Goal: Task Accomplishment & Management: Complete application form

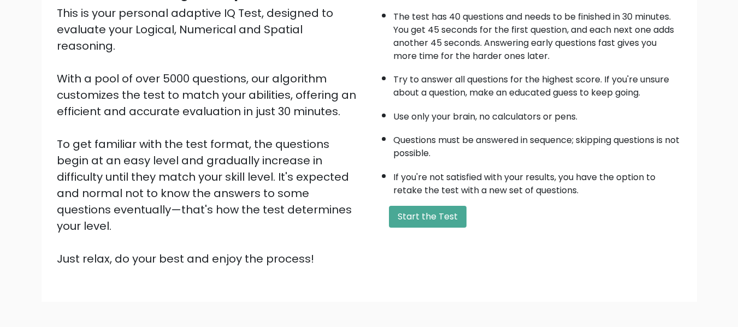
scroll to position [173, 0]
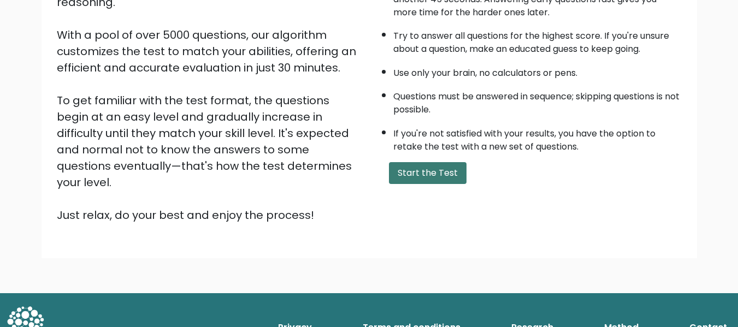
click at [427, 176] on button "Start the Test" at bounding box center [428, 173] width 78 height 22
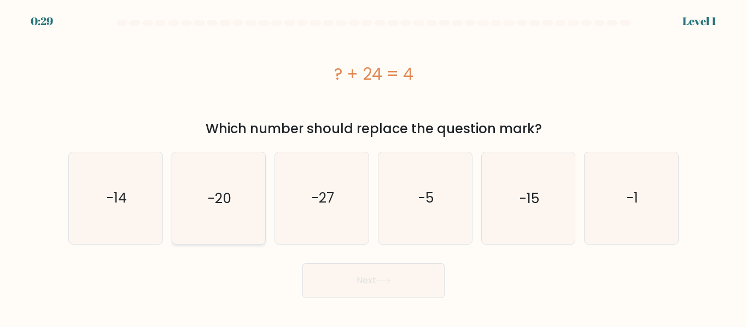
click at [223, 212] on icon "-20" at bounding box center [218, 198] width 91 height 91
click at [373, 167] on input "b. -20" at bounding box center [373, 165] width 1 height 3
radio input "true"
click at [404, 289] on button "Next" at bounding box center [373, 280] width 142 height 35
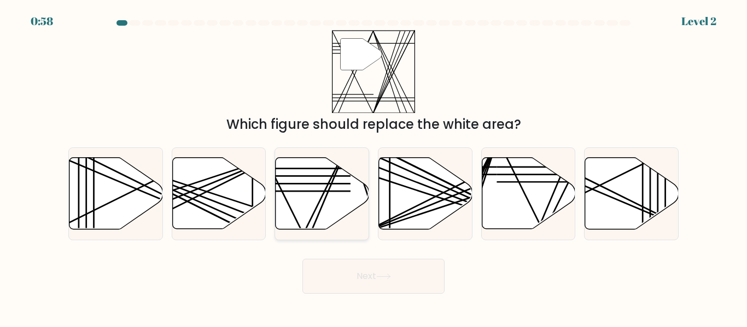
click at [314, 210] on icon at bounding box center [321, 194] width 93 height 72
click at [373, 167] on input "c." at bounding box center [373, 165] width 1 height 3
radio input "true"
click at [363, 277] on button "Next" at bounding box center [373, 276] width 142 height 35
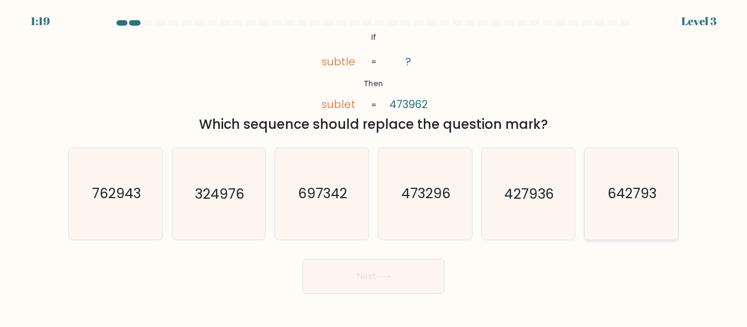
click at [655, 216] on icon "642793" at bounding box center [630, 193] width 91 height 91
click at [374, 167] on input "f. 642793" at bounding box center [373, 165] width 1 height 3
radio input "true"
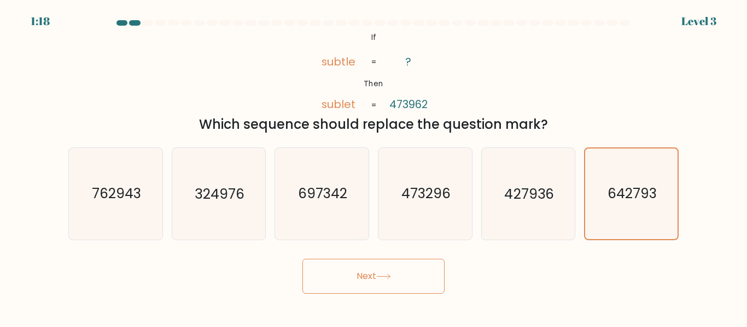
click at [377, 284] on button "Next" at bounding box center [373, 276] width 142 height 35
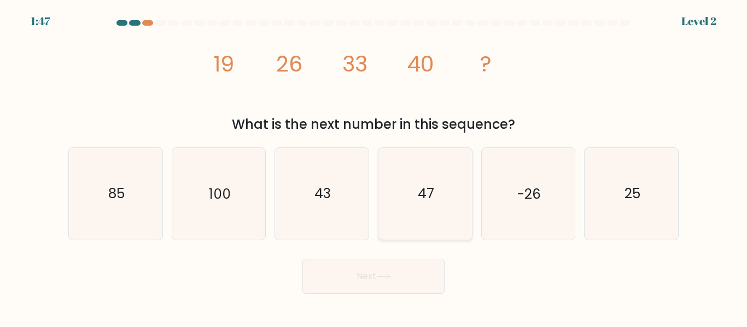
click at [443, 201] on icon "47" at bounding box center [424, 193] width 91 height 91
click at [374, 167] on input "d. 47" at bounding box center [373, 165] width 1 height 3
radio input "true"
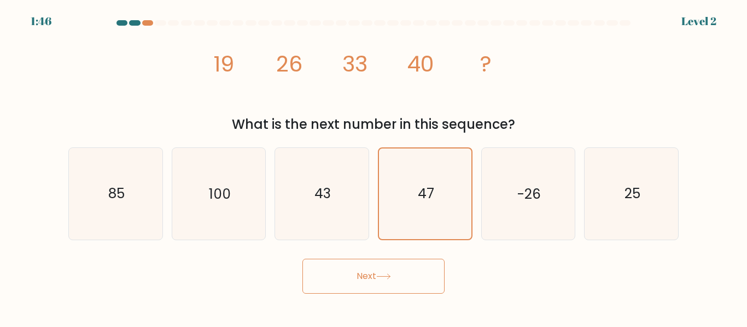
click at [397, 272] on button "Next" at bounding box center [373, 276] width 142 height 35
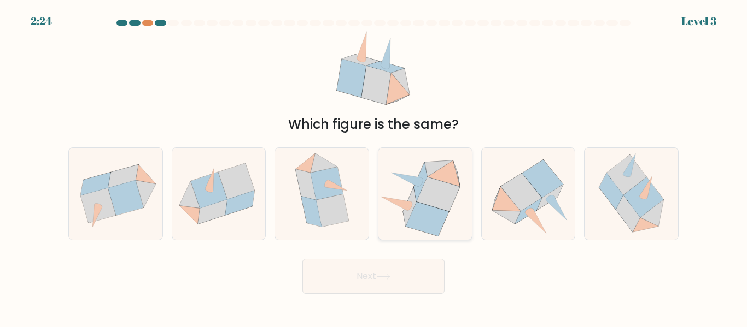
click at [425, 197] on icon at bounding box center [438, 194] width 43 height 34
click at [374, 167] on input "d." at bounding box center [373, 165] width 1 height 3
radio input "true"
click at [394, 275] on button "Next" at bounding box center [373, 276] width 142 height 35
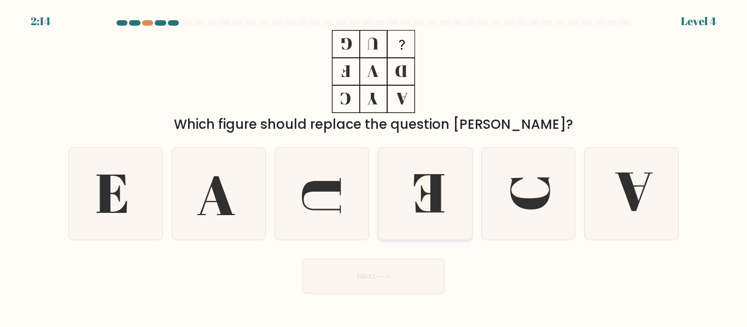
click at [423, 198] on icon at bounding box center [428, 194] width 31 height 38
click at [374, 167] on input "d." at bounding box center [373, 165] width 1 height 3
radio input "true"
click at [372, 278] on button "Next" at bounding box center [373, 276] width 142 height 35
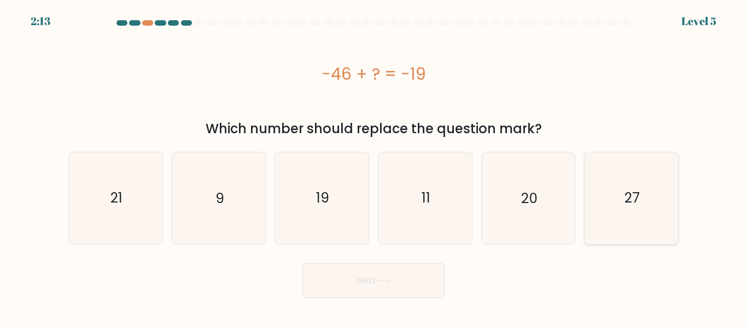
click at [646, 204] on icon "27" at bounding box center [630, 198] width 91 height 91
click at [374, 167] on input "f. 27" at bounding box center [373, 165] width 1 height 3
radio input "true"
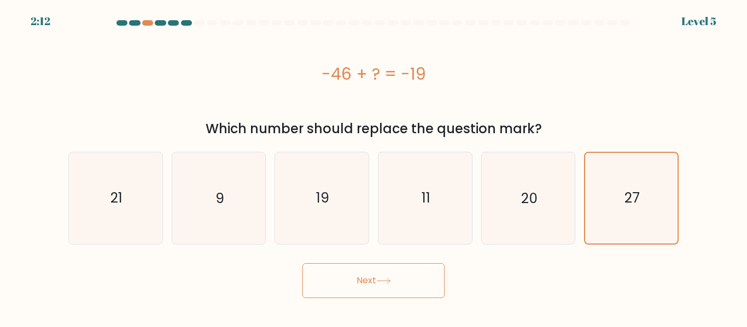
click at [354, 289] on button "Next" at bounding box center [373, 280] width 142 height 35
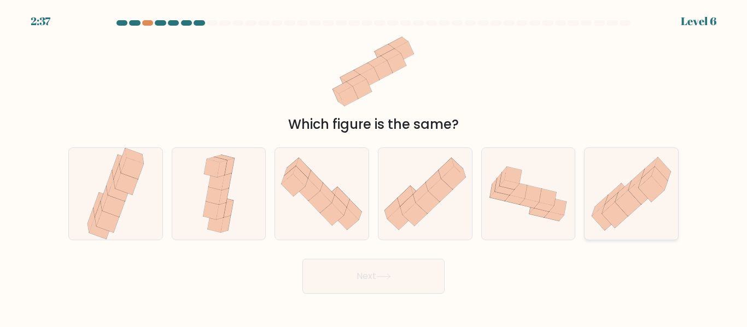
click at [646, 211] on icon at bounding box center [630, 194] width 93 height 82
click at [374, 167] on input "f." at bounding box center [373, 165] width 1 height 3
radio input "true"
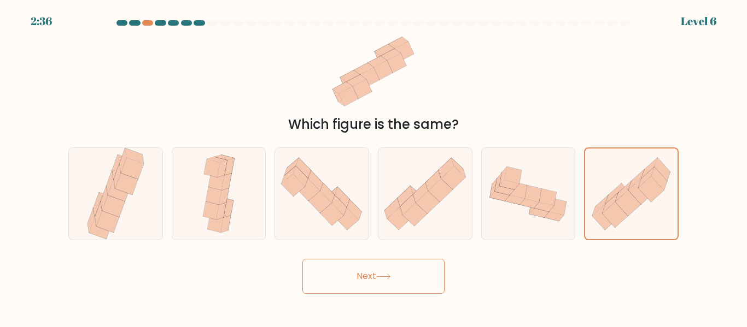
click at [401, 268] on button "Next" at bounding box center [373, 276] width 142 height 35
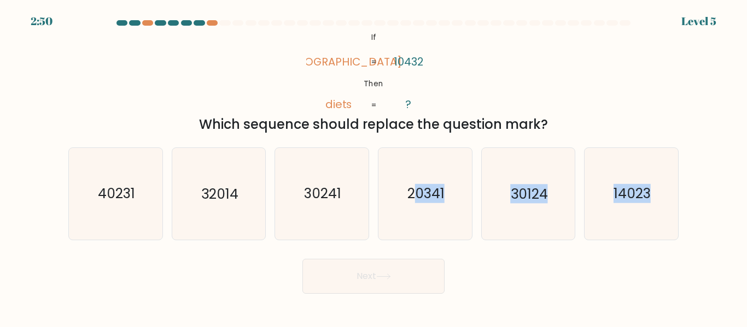
drag, startPoint x: 417, startPoint y: 205, endPoint x: 404, endPoint y: 259, distance: 55.2
click at [404, 259] on form "If ?" at bounding box center [373, 157] width 747 height 274
click at [409, 209] on icon "20341" at bounding box center [424, 193] width 91 height 91
click at [374, 167] on input "d. 20341" at bounding box center [373, 165] width 1 height 3
radio input "true"
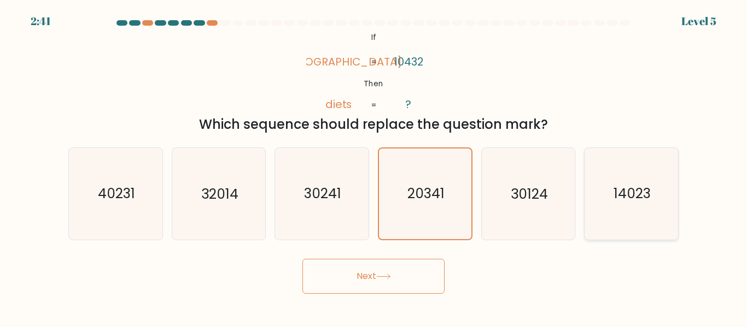
click at [656, 219] on icon "14023" at bounding box center [630, 193] width 91 height 91
click at [374, 167] on input "f. 14023" at bounding box center [373, 165] width 1 height 3
radio input "true"
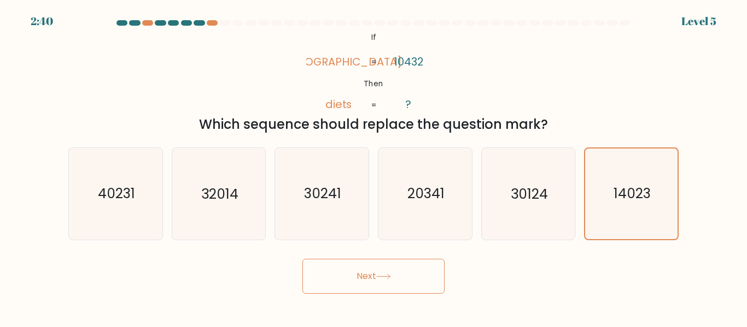
click at [388, 273] on button "Next" at bounding box center [373, 276] width 142 height 35
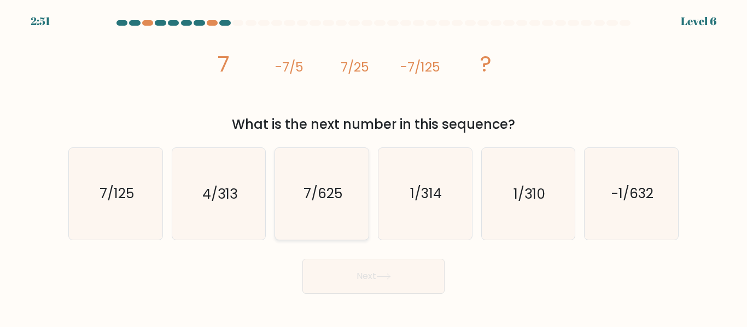
click at [350, 206] on icon "7/625" at bounding box center [321, 193] width 91 height 91
click at [373, 167] on input "c. 7/625" at bounding box center [373, 165] width 1 height 3
radio input "true"
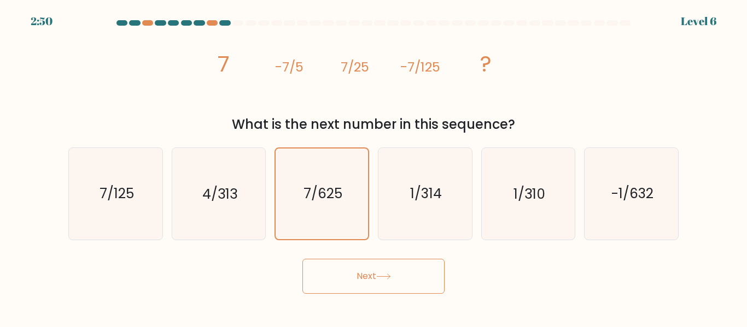
click at [357, 282] on button "Next" at bounding box center [373, 276] width 142 height 35
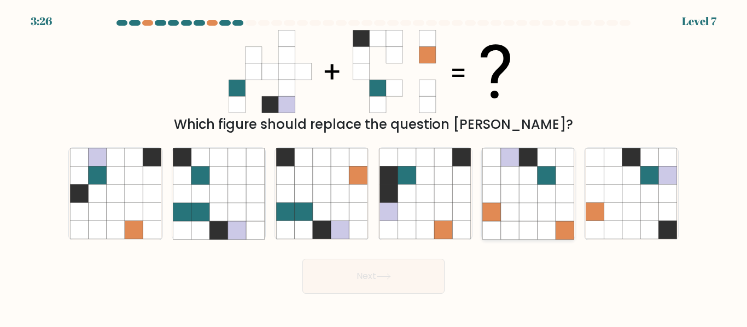
click at [548, 211] on icon at bounding box center [546, 212] width 18 height 18
click at [374, 167] on input "e." at bounding box center [373, 165] width 1 height 3
radio input "true"
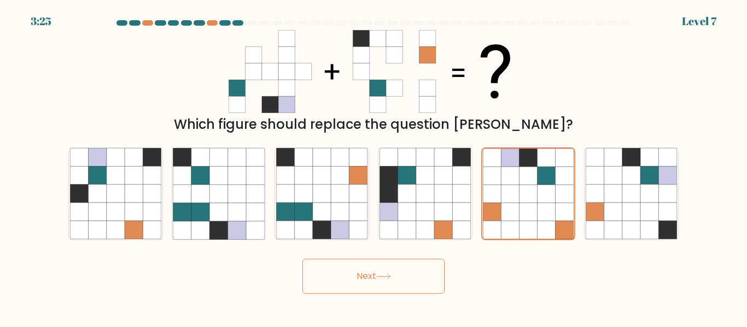
click at [358, 274] on button "Next" at bounding box center [373, 276] width 142 height 35
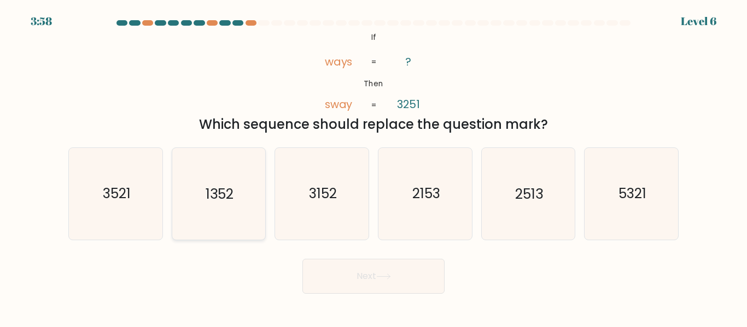
click at [229, 207] on icon "1352" at bounding box center [218, 193] width 91 height 91
click at [373, 167] on input "b. 1352" at bounding box center [373, 165] width 1 height 3
radio input "true"
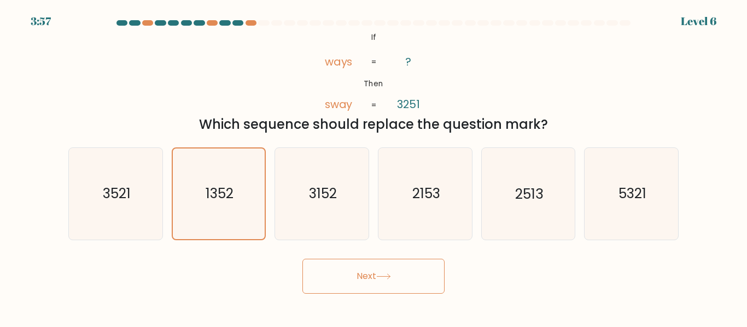
click at [415, 279] on button "Next" at bounding box center [373, 276] width 142 height 35
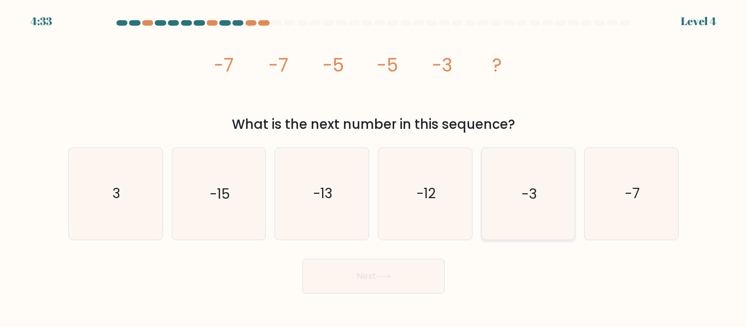
click at [529, 206] on icon "-3" at bounding box center [527, 193] width 91 height 91
click at [374, 167] on input "e. -3" at bounding box center [373, 165] width 1 height 3
radio input "true"
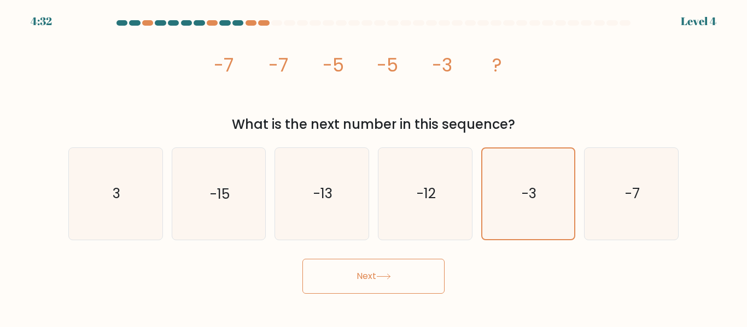
click at [396, 272] on button "Next" at bounding box center [373, 276] width 142 height 35
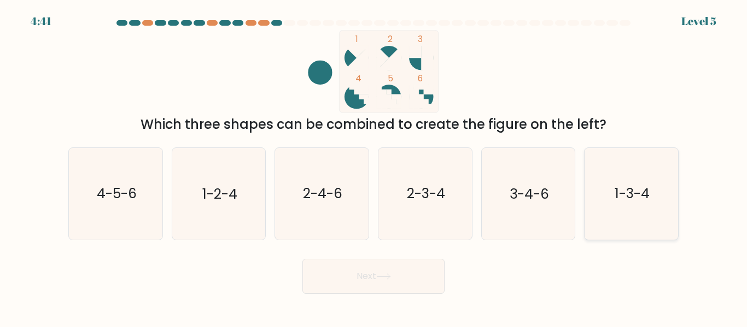
click at [631, 198] on text "1-3-4" at bounding box center [631, 194] width 35 height 19
click at [374, 167] on input "f. 1-3-4" at bounding box center [373, 165] width 1 height 3
radio input "true"
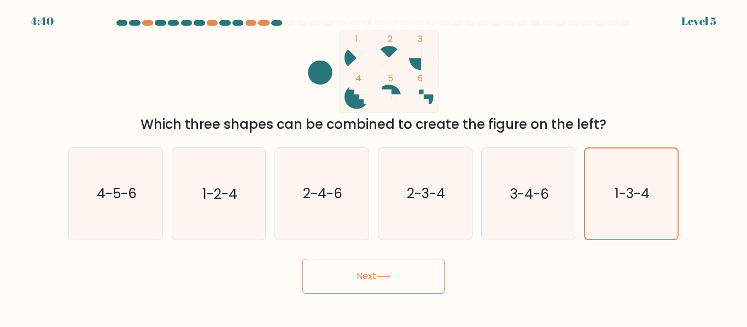
click at [388, 268] on button "Next" at bounding box center [373, 276] width 142 height 35
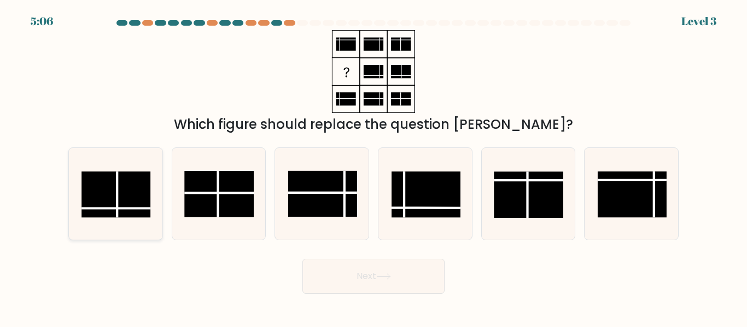
click at [143, 215] on rect at bounding box center [115, 195] width 69 height 46
click at [373, 167] on input "a." at bounding box center [373, 165] width 1 height 3
radio input "true"
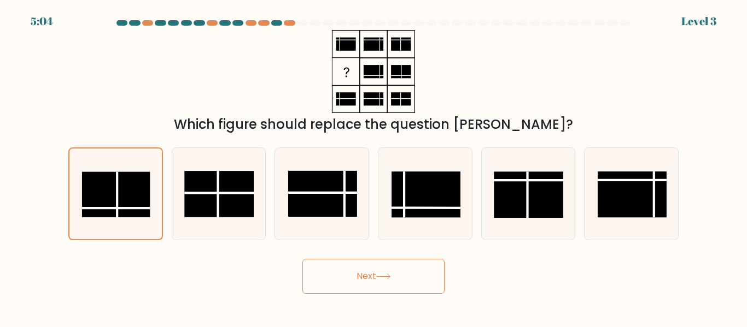
click at [365, 283] on button "Next" at bounding box center [373, 276] width 142 height 35
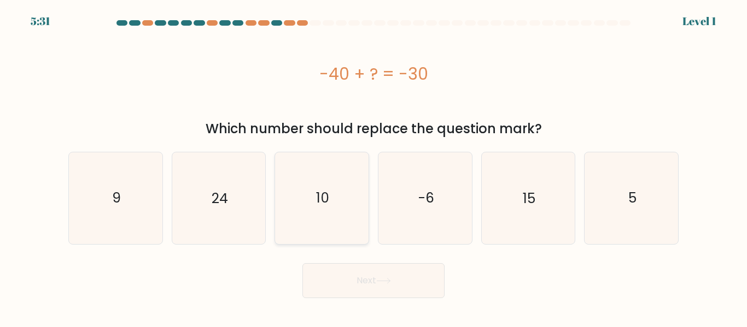
click at [353, 200] on icon "10" at bounding box center [321, 198] width 91 height 91
click at [373, 167] on input "c. 10" at bounding box center [373, 165] width 1 height 3
radio input "true"
click at [353, 288] on button "Next" at bounding box center [373, 280] width 142 height 35
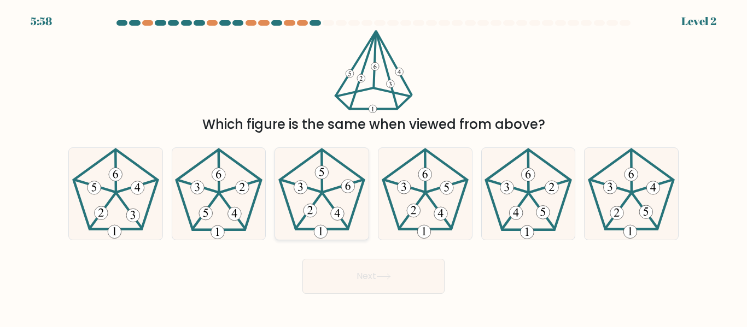
click at [311, 185] on icon at bounding box center [321, 193] width 91 height 91
click at [373, 167] on input "c." at bounding box center [373, 165] width 1 height 3
radio input "true"
click at [365, 284] on button "Next" at bounding box center [373, 276] width 142 height 35
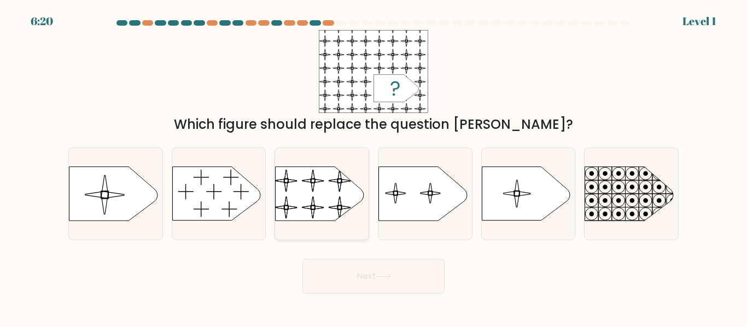
click at [317, 192] on rect at bounding box center [275, 161] width 214 height 162
click at [373, 167] on input "c." at bounding box center [373, 165] width 1 height 3
radio input "true"
click at [371, 282] on button "Next" at bounding box center [373, 276] width 142 height 35
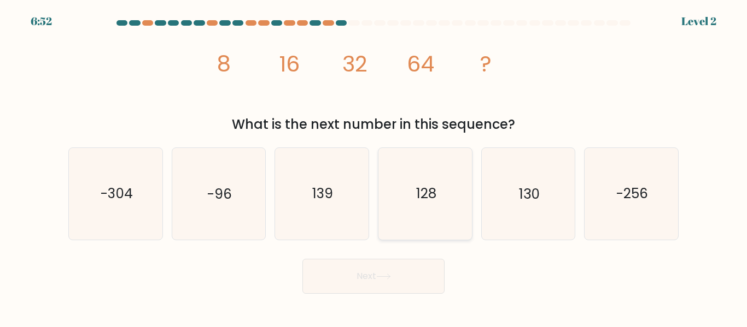
click at [438, 208] on icon "128" at bounding box center [424, 193] width 91 height 91
click at [374, 167] on input "d. 128" at bounding box center [373, 165] width 1 height 3
radio input "true"
click at [409, 277] on button "Next" at bounding box center [373, 276] width 142 height 35
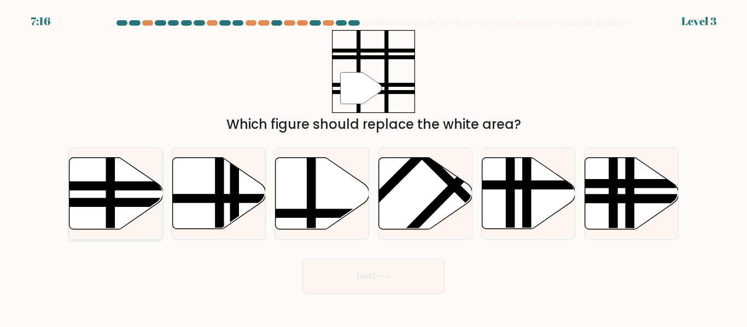
click at [133, 196] on icon at bounding box center [115, 194] width 93 height 72
click at [373, 167] on input "a." at bounding box center [373, 165] width 1 height 3
radio input "true"
click at [367, 277] on button "Next" at bounding box center [373, 276] width 142 height 35
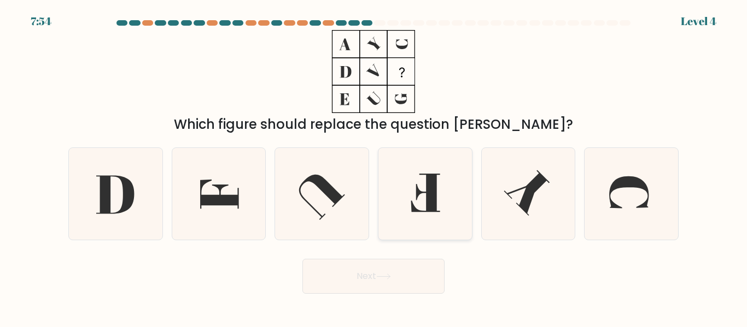
click at [400, 189] on icon at bounding box center [424, 193] width 91 height 91
click at [374, 167] on input "d." at bounding box center [373, 165] width 1 height 3
radio input "true"
click at [362, 270] on button "Next" at bounding box center [373, 276] width 142 height 35
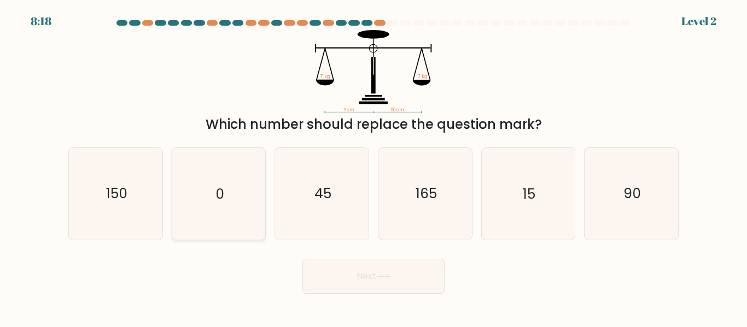
click at [221, 200] on text "0" at bounding box center [219, 194] width 9 height 19
click at [373, 167] on input "b. 0" at bounding box center [373, 165] width 1 height 3
radio input "true"
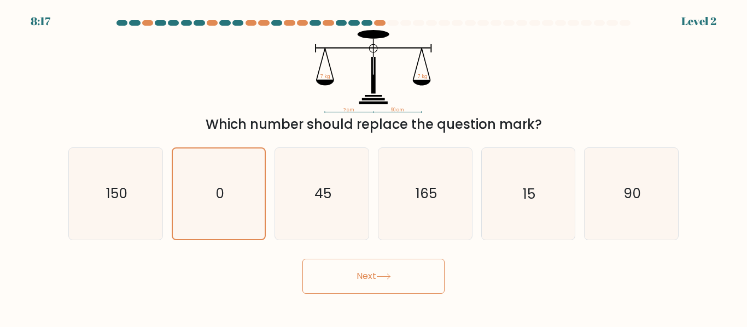
drag, startPoint x: 403, startPoint y: 285, endPoint x: 391, endPoint y: 283, distance: 12.8
click at [400, 285] on button "Next" at bounding box center [373, 276] width 142 height 35
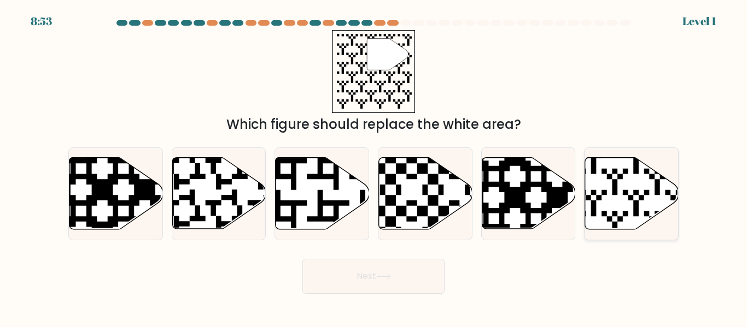
click at [614, 191] on icon at bounding box center [601, 232] width 169 height 169
click at [374, 167] on input "f." at bounding box center [373, 165] width 1 height 3
radio input "true"
click at [332, 269] on button "Next" at bounding box center [373, 276] width 142 height 35
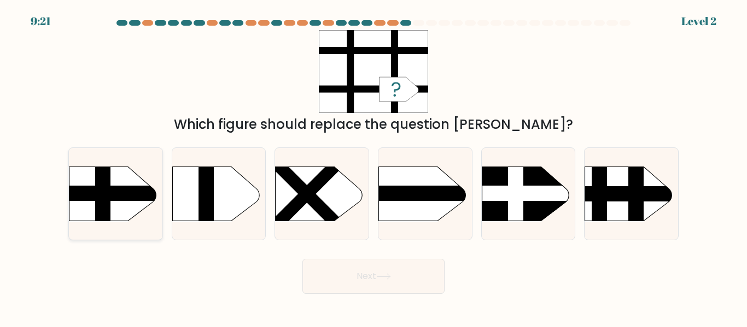
click at [117, 198] on rect at bounding box center [55, 193] width 243 height 15
click at [373, 167] on input "a." at bounding box center [373, 165] width 1 height 3
radio input "true"
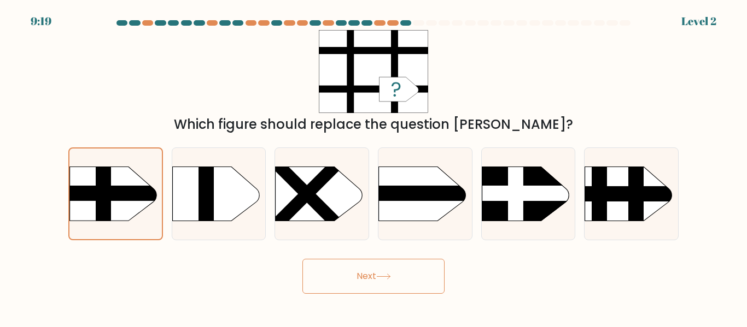
click at [348, 269] on button "Next" at bounding box center [373, 276] width 142 height 35
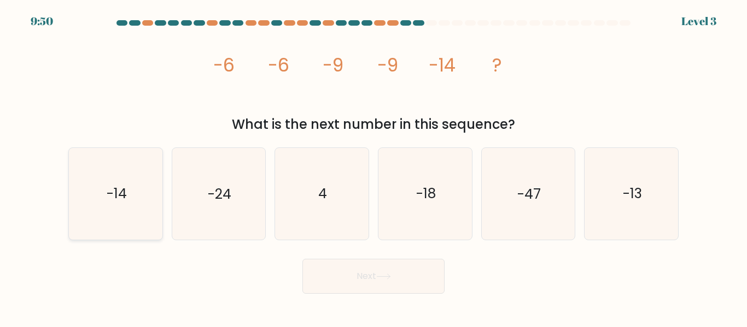
click at [120, 203] on text "-14" at bounding box center [116, 194] width 20 height 19
click at [373, 167] on input "a. -14" at bounding box center [373, 165] width 1 height 3
radio input "true"
click at [356, 276] on button "Next" at bounding box center [373, 276] width 142 height 35
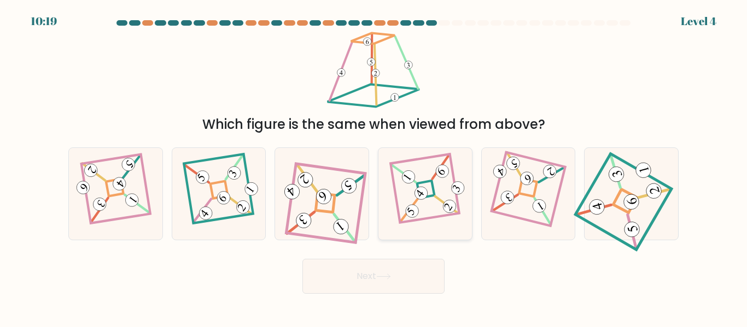
click at [422, 189] on 857 at bounding box center [421, 194] width 18 height 18
click at [374, 167] on input "d." at bounding box center [373, 165] width 1 height 3
radio input "true"
click at [414, 266] on form at bounding box center [373, 157] width 747 height 274
click at [409, 275] on button "Next" at bounding box center [373, 276] width 142 height 35
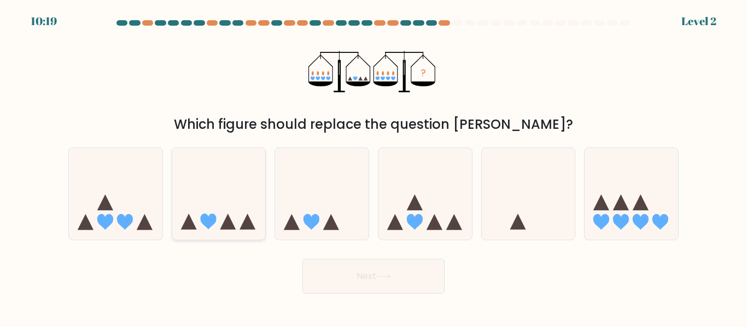
click at [231, 212] on icon at bounding box center [218, 193] width 93 height 77
click at [373, 167] on input "b." at bounding box center [373, 165] width 1 height 3
radio input "true"
click at [396, 285] on button "Next" at bounding box center [373, 276] width 142 height 35
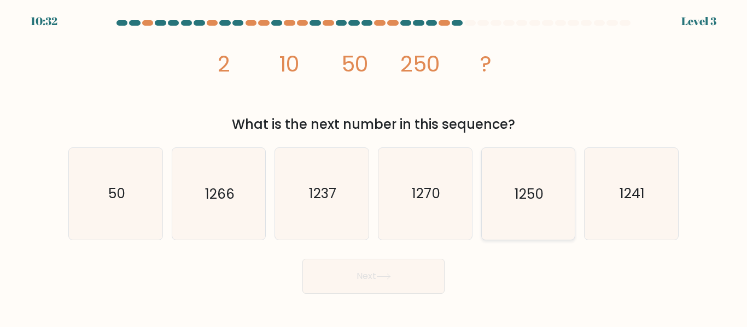
click at [546, 219] on icon "1250" at bounding box center [527, 193] width 91 height 91
click at [374, 167] on input "e. 1250" at bounding box center [373, 165] width 1 height 3
radio input "true"
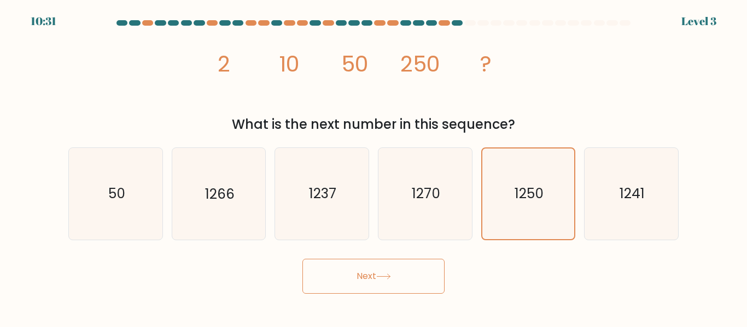
click at [373, 272] on button "Next" at bounding box center [373, 276] width 142 height 35
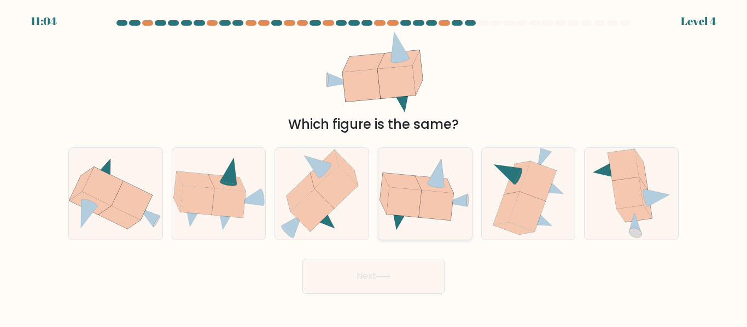
click at [417, 212] on icon at bounding box center [403, 202] width 34 height 30
click at [374, 167] on input "d." at bounding box center [373, 165] width 1 height 3
radio input "true"
click at [355, 282] on button "Next" at bounding box center [373, 276] width 142 height 35
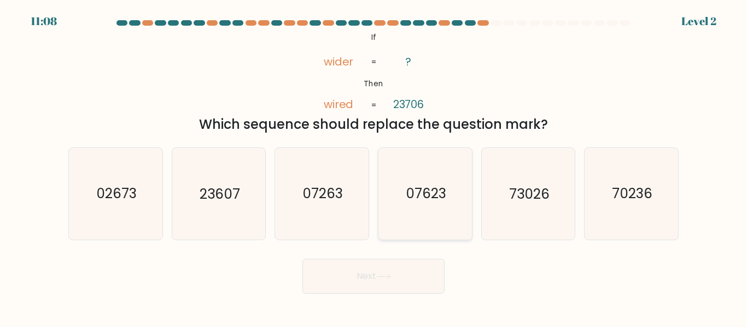
click at [432, 204] on icon "07623" at bounding box center [424, 193] width 91 height 91
click at [374, 167] on input "d. 07623" at bounding box center [373, 165] width 1 height 3
radio input "true"
click at [392, 267] on button "Next" at bounding box center [373, 276] width 142 height 35
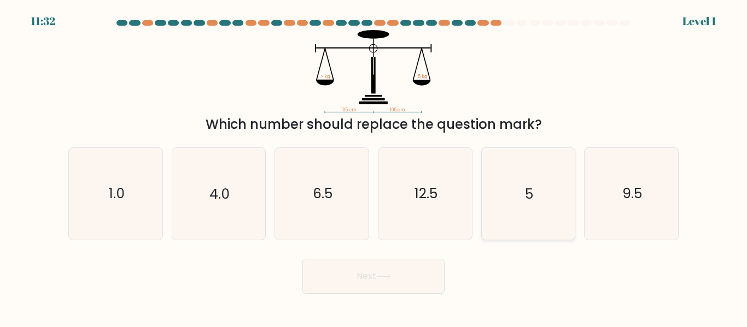
click at [530, 220] on icon "5" at bounding box center [527, 193] width 91 height 91
click at [374, 167] on input "e. 5" at bounding box center [373, 165] width 1 height 3
radio input "true"
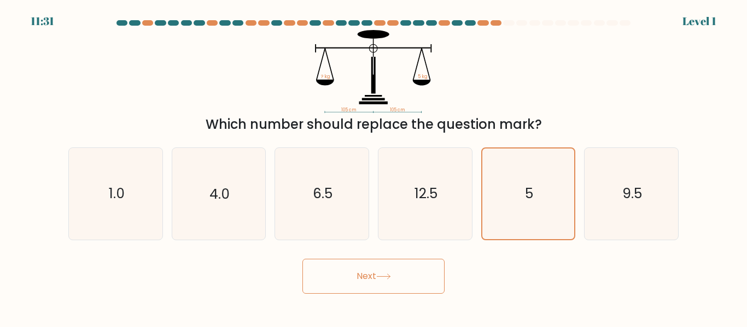
click at [414, 276] on button "Next" at bounding box center [373, 276] width 142 height 35
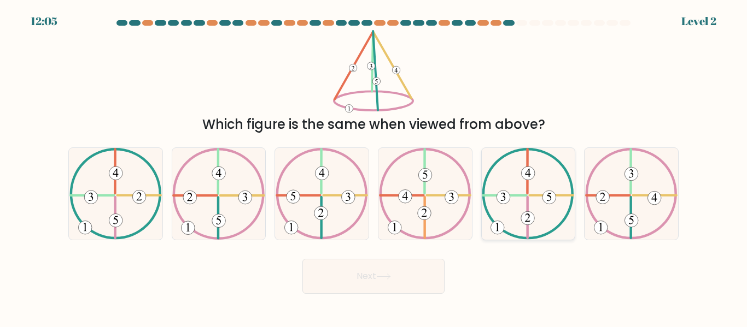
click at [538, 220] on icon at bounding box center [528, 193] width 92 height 91
click at [374, 167] on input "e." at bounding box center [373, 165] width 1 height 3
radio input "true"
click at [379, 271] on button "Next" at bounding box center [373, 276] width 142 height 35
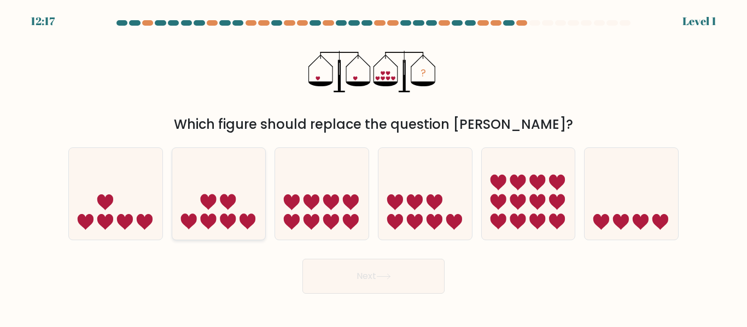
click at [231, 204] on icon at bounding box center [228, 203] width 16 height 16
click at [373, 167] on input "b." at bounding box center [373, 165] width 1 height 3
radio input "true"
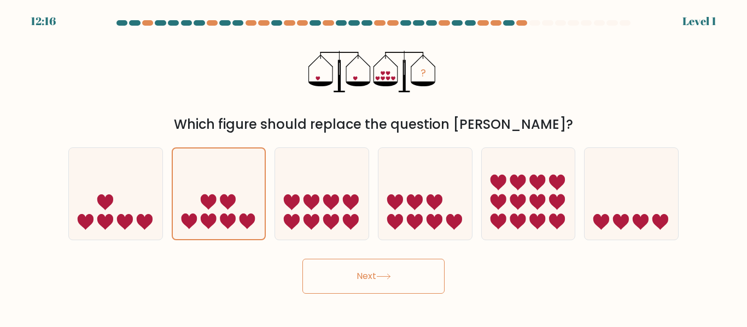
click at [415, 274] on button "Next" at bounding box center [373, 276] width 142 height 35
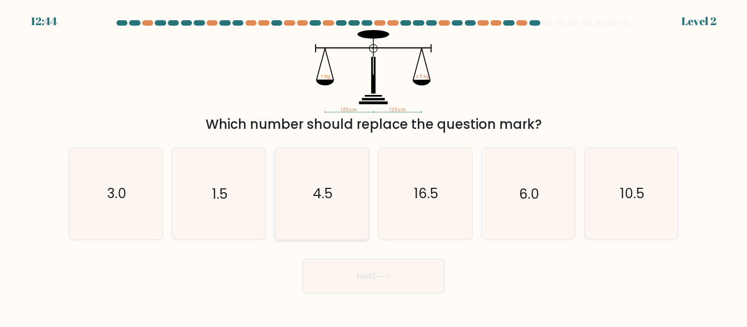
click at [329, 206] on icon "4.5" at bounding box center [321, 193] width 91 height 91
click at [373, 167] on input "c. 4.5" at bounding box center [373, 165] width 1 height 3
radio input "true"
click at [366, 280] on button "Next" at bounding box center [373, 276] width 142 height 35
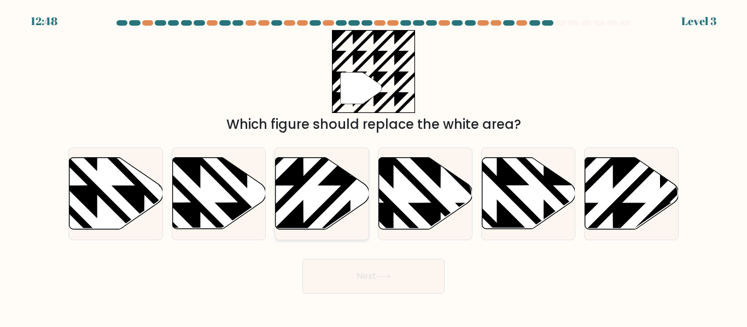
click at [298, 188] on icon at bounding box center [350, 233] width 188 height 188
click at [373, 167] on input "c." at bounding box center [373, 165] width 1 height 3
radio input "true"
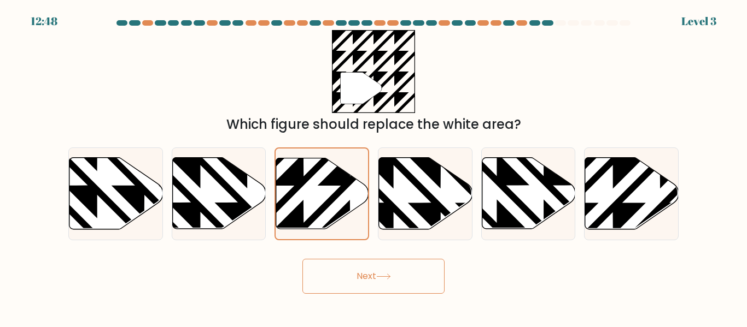
click at [374, 279] on button "Next" at bounding box center [373, 276] width 142 height 35
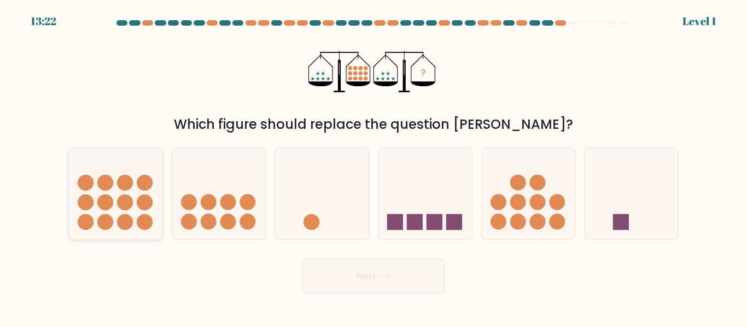
click at [99, 196] on icon at bounding box center [115, 193] width 93 height 77
click at [373, 167] on input "a." at bounding box center [373, 165] width 1 height 3
radio input "true"
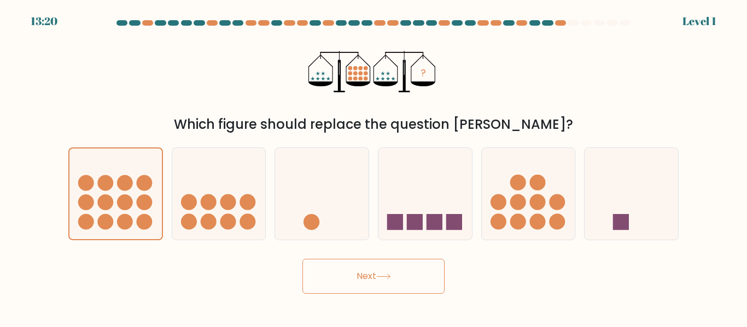
click at [412, 272] on button "Next" at bounding box center [373, 276] width 142 height 35
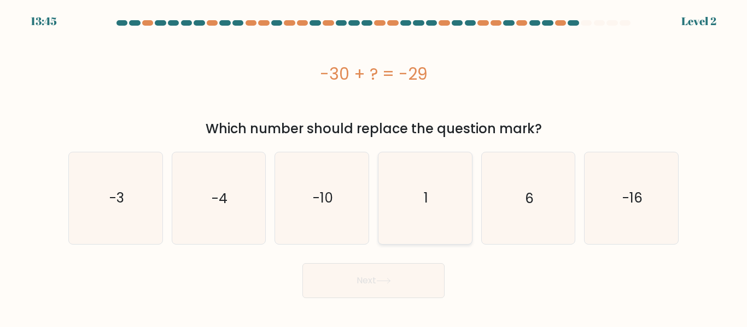
click at [438, 198] on icon "1" at bounding box center [424, 198] width 91 height 91
click at [374, 167] on input "d. 1" at bounding box center [373, 165] width 1 height 3
radio input "true"
click at [343, 273] on button "Next" at bounding box center [373, 280] width 142 height 35
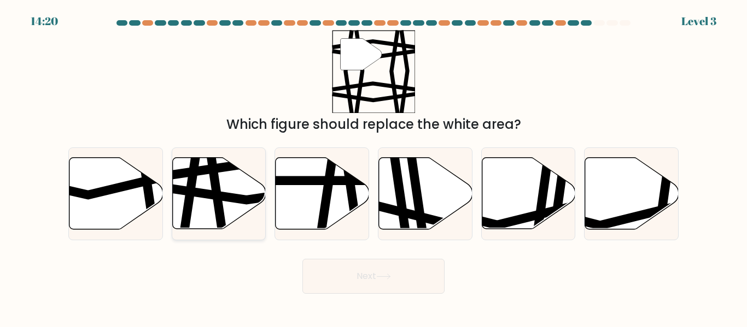
click at [220, 200] on icon at bounding box center [248, 193] width 188 height 14
click at [373, 167] on input "b." at bounding box center [373, 165] width 1 height 3
radio input "true"
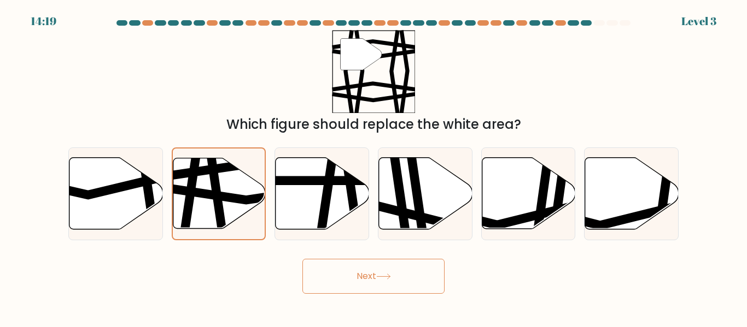
click at [414, 283] on button "Next" at bounding box center [373, 276] width 142 height 35
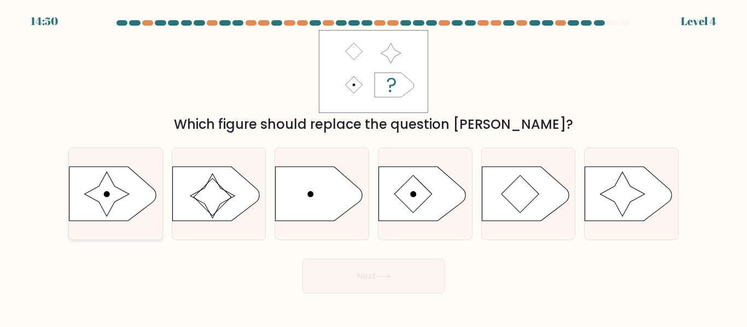
click at [117, 192] on icon at bounding box center [107, 194] width 45 height 45
click at [373, 167] on input "a." at bounding box center [373, 165] width 1 height 3
radio input "true"
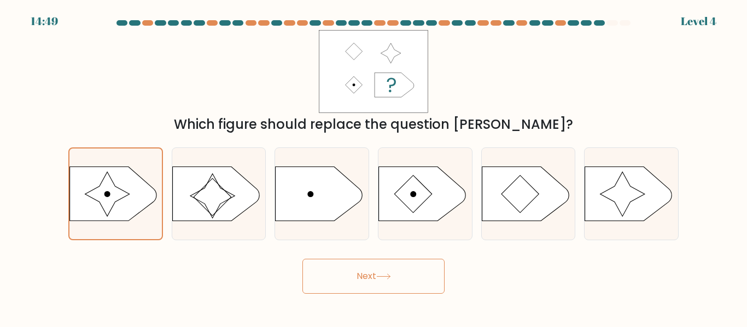
click at [377, 275] on button "Next" at bounding box center [373, 276] width 142 height 35
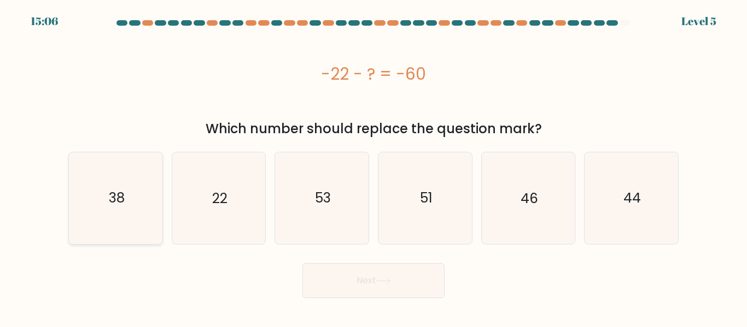
click at [114, 196] on text "38" at bounding box center [116, 198] width 16 height 19
click at [373, 167] on input "a. 38" at bounding box center [373, 165] width 1 height 3
radio input "true"
click at [418, 295] on button "Next" at bounding box center [373, 280] width 142 height 35
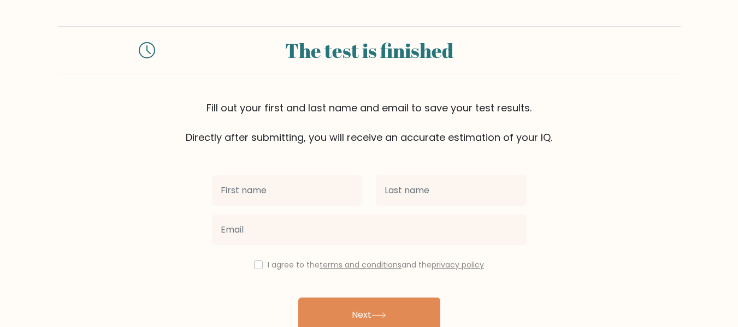
click at [260, 194] on input "text" at bounding box center [287, 190] width 151 height 31
type input "[PERSON_NAME]"
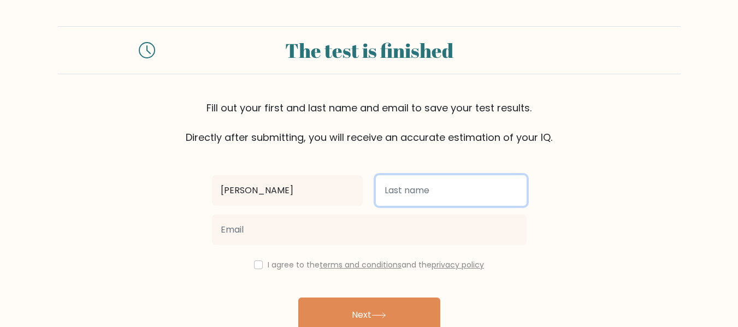
click at [415, 195] on input "text" at bounding box center [451, 190] width 151 height 31
type input "[PERSON_NAME]"
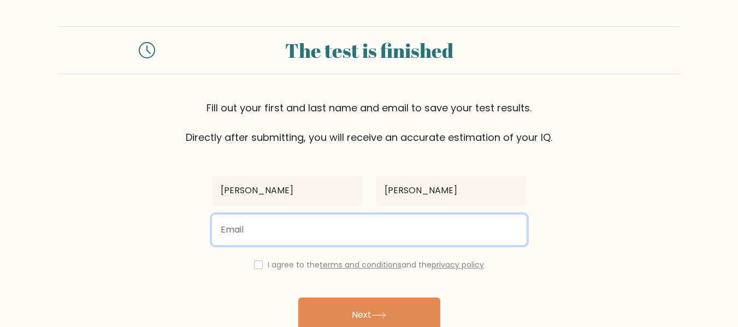
click at [267, 235] on input "email" at bounding box center [369, 230] width 315 height 31
type input "ramossky@yahoo.com"
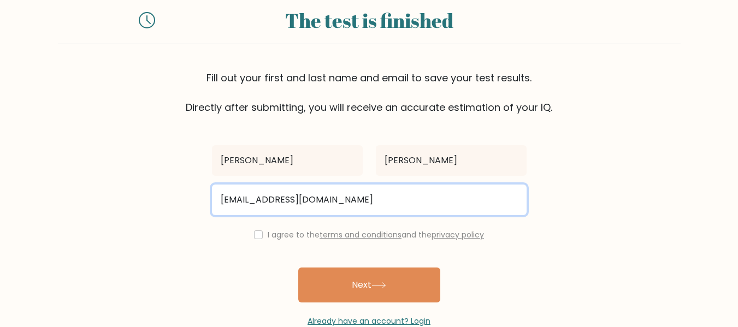
scroll to position [56, 0]
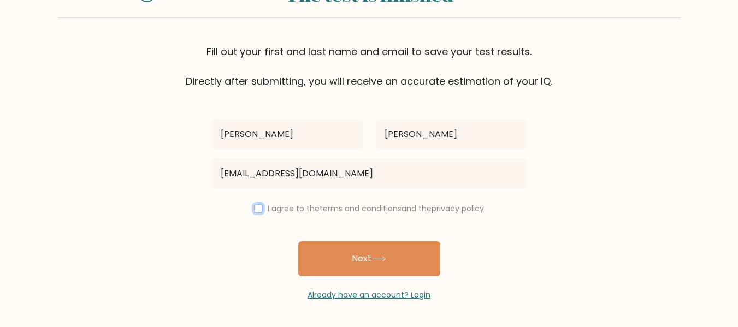
click at [254, 211] on input "checkbox" at bounding box center [258, 208] width 9 height 9
checkbox input "true"
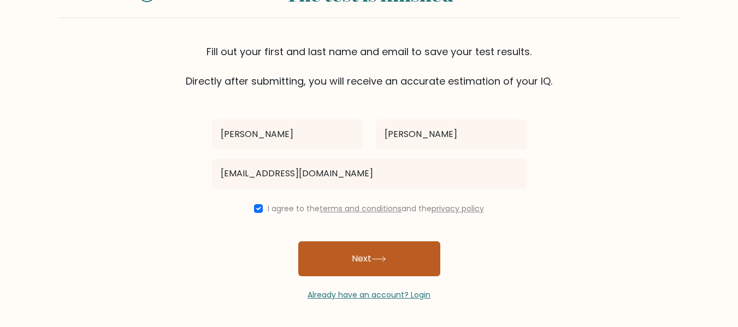
click at [372, 268] on button "Next" at bounding box center [369, 259] width 142 height 35
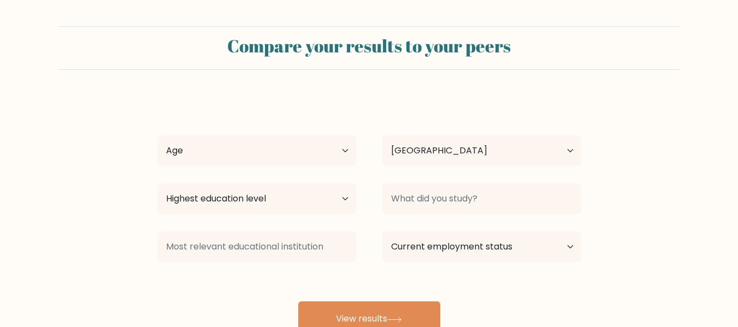
select select "PH"
click at [342, 155] on select "Age Under 18 years old 18-24 years old 25-34 years old 35-44 years old 45-54 ye…" at bounding box center [256, 151] width 199 height 31
select select "45_54"
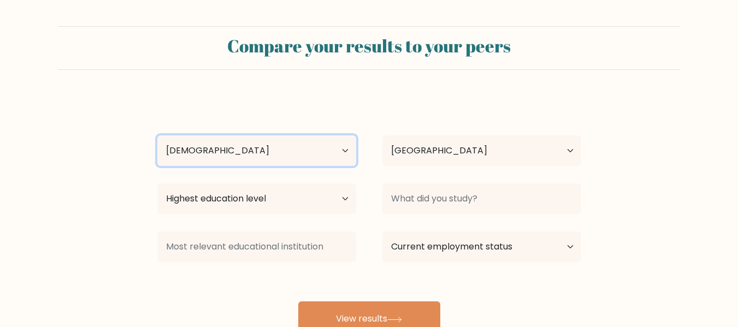
click at [157, 136] on select "Age Under 18 years old 18-24 years old 25-34 years old 35-44 years old 45-54 ye…" at bounding box center [256, 151] width 199 height 31
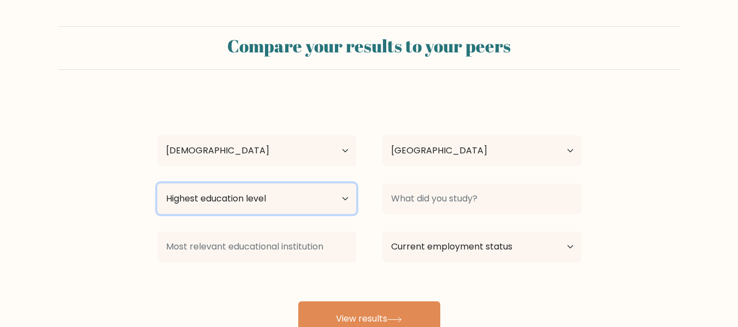
click at [349, 195] on select "Highest education level No schooling Primary Lower Secondary Upper Secondary Oc…" at bounding box center [256, 199] width 199 height 31
select select "bachelors_degree"
click at [157, 184] on select "Highest education level No schooling Primary Lower Secondary Upper Secondary Oc…" at bounding box center [256, 199] width 199 height 31
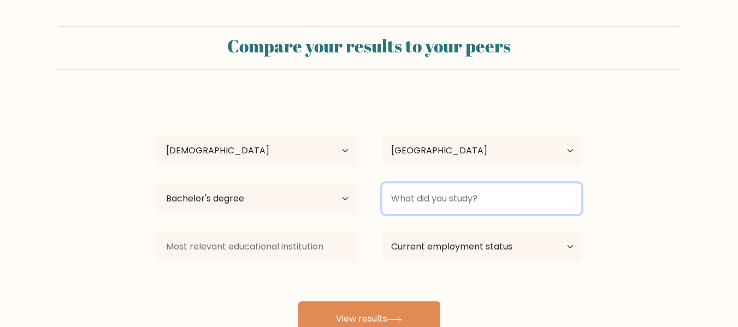
click at [489, 203] on input at bounding box center [482, 199] width 199 height 31
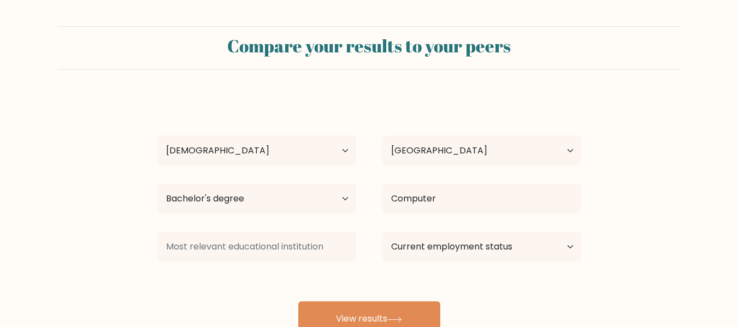
click at [445, 248] on div "Ma Theresa Ramos Age Under 18 years old 18-24 years old 25-34 years old 35-44 y…" at bounding box center [369, 216] width 437 height 241
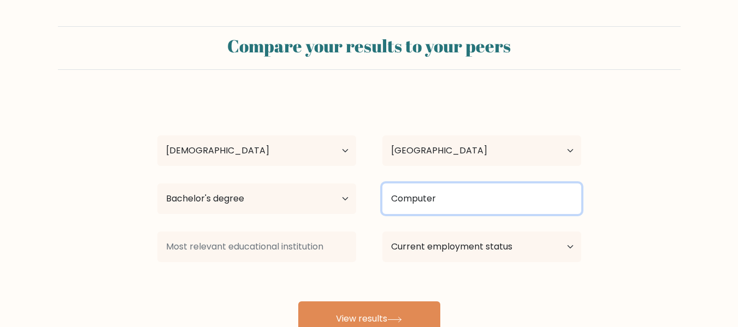
click at [457, 199] on input "Computer" at bounding box center [482, 199] width 199 height 31
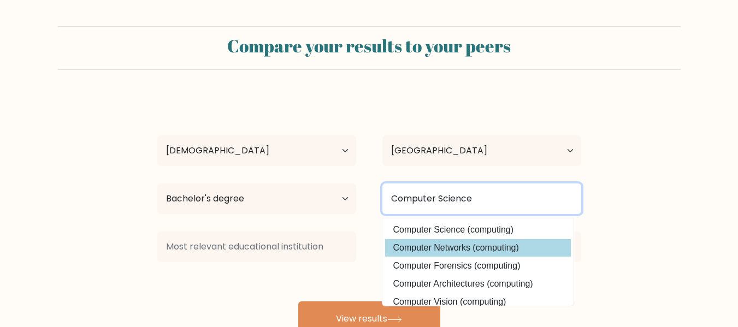
type input "Computer Science"
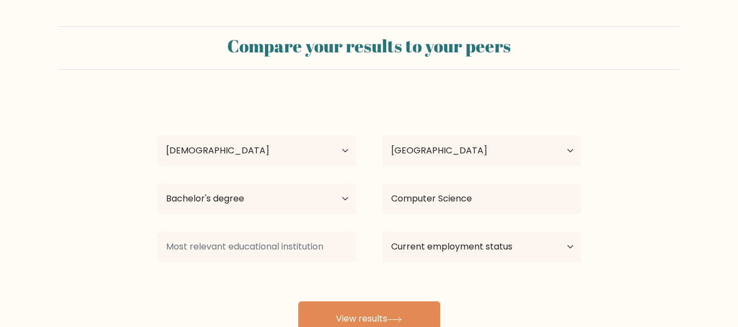
click at [462, 251] on div "Ma Theresa Ramos Age Under 18 years old 18-24 years old 25-34 years old 35-44 y…" at bounding box center [369, 216] width 437 height 241
click at [569, 248] on select "Current employment status Employed Student Retired Other / prefer not to answer" at bounding box center [482, 247] width 199 height 31
select select "other"
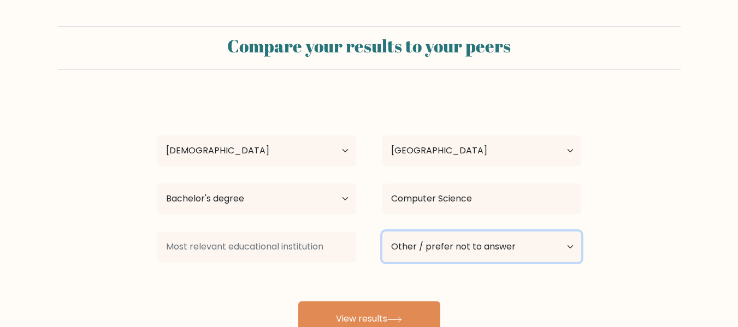
click at [383, 232] on select "Current employment status Employed Student Retired Other / prefer not to answer" at bounding box center [482, 247] width 199 height 31
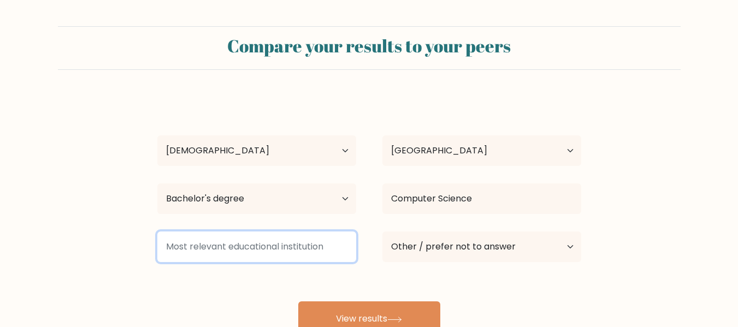
click at [188, 250] on input at bounding box center [256, 247] width 199 height 31
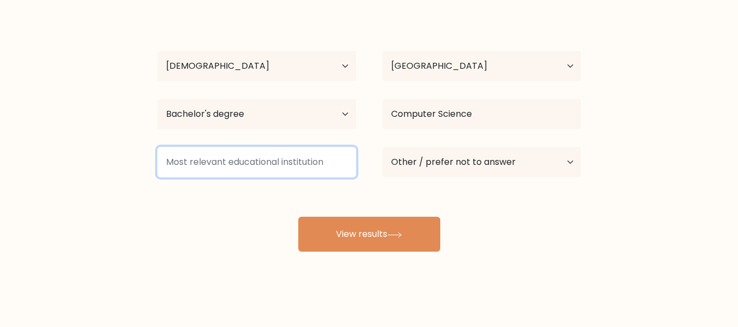
scroll to position [87, 0]
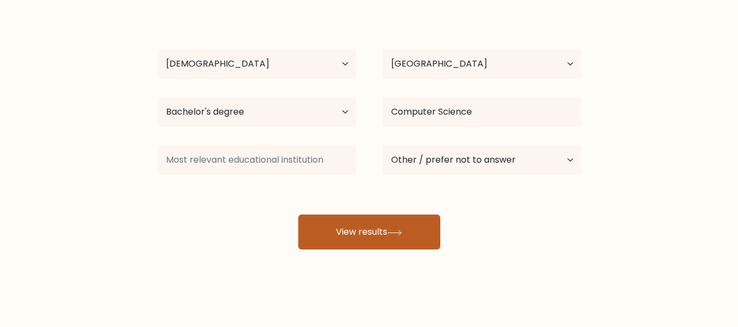
click at [395, 237] on button "View results" at bounding box center [369, 232] width 142 height 35
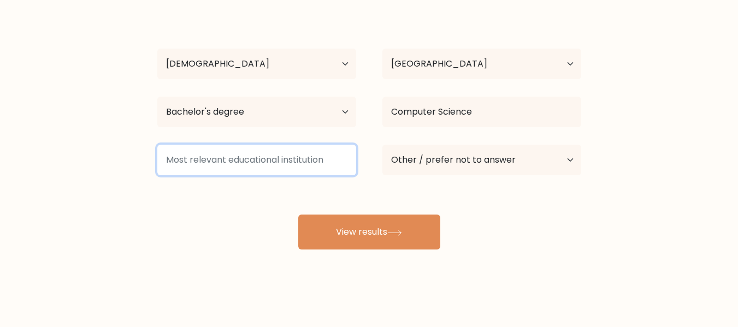
click at [219, 161] on input at bounding box center [256, 160] width 199 height 31
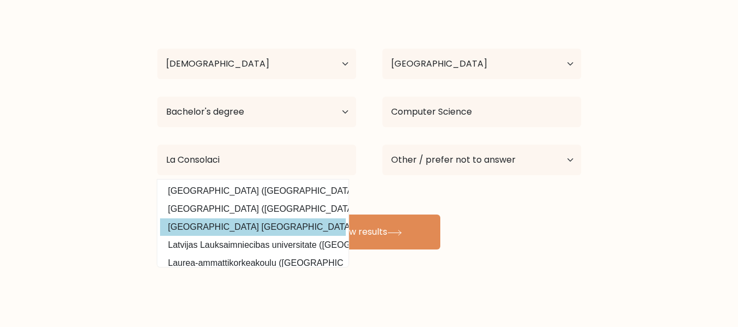
click at [266, 224] on div "Ma Theresa Ramos Age Under 18 years old 18-24 years old 25-34 years old 35-44 y…" at bounding box center [369, 129] width 437 height 241
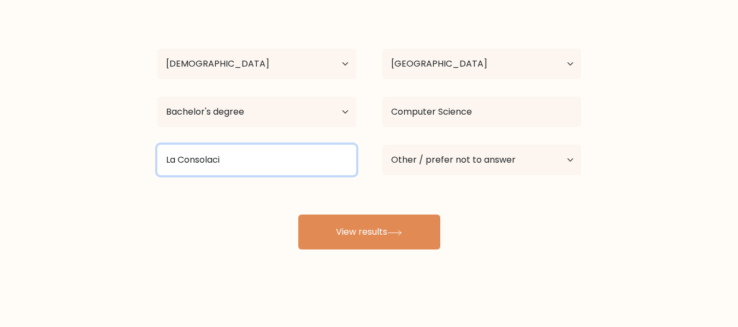
click at [227, 161] on input "La Consolaci" at bounding box center [256, 160] width 199 height 31
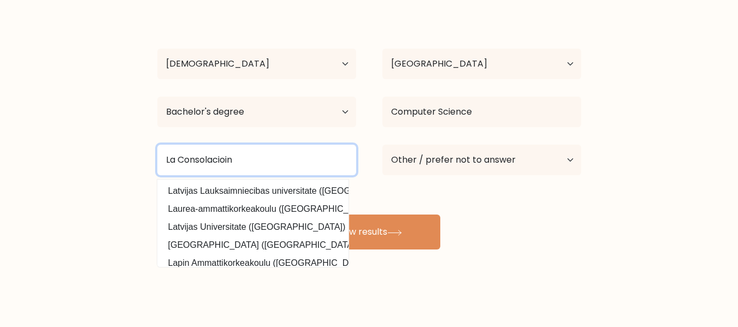
scroll to position [32, 0]
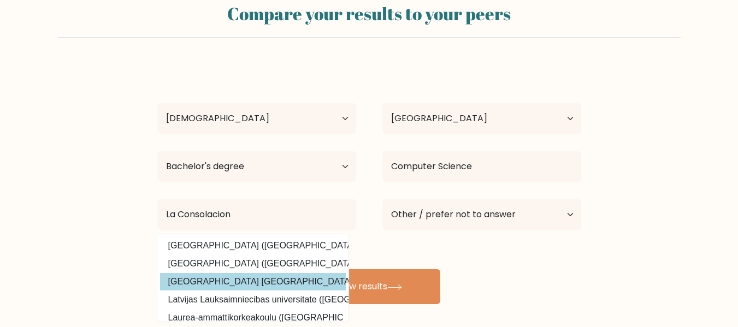
click at [247, 286] on div "Ma Theresa Ramos Age Under 18 years old 18-24 years old 25-34 years old 35-44 y…" at bounding box center [369, 184] width 437 height 241
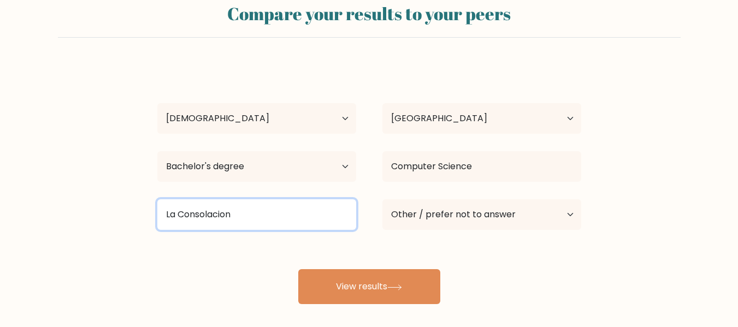
click at [243, 225] on input "La Consolacion" at bounding box center [256, 215] width 199 height 31
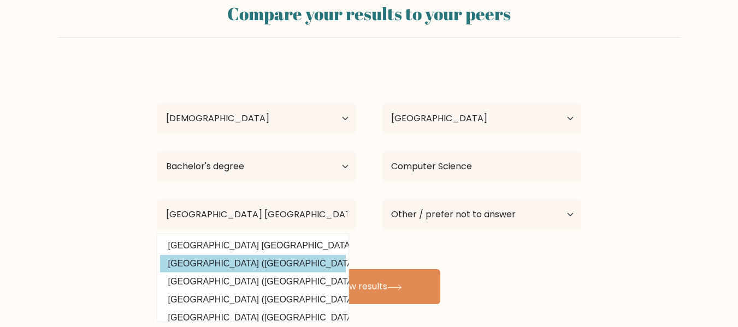
click at [262, 261] on option "La Consolacion College (Philippines)" at bounding box center [253, 263] width 186 height 17
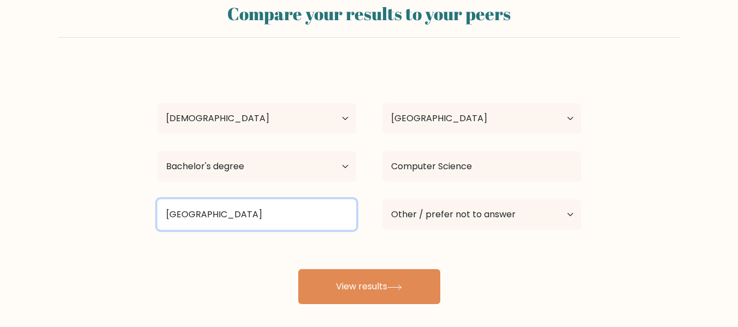
click at [274, 214] on input "La Consolacion College" at bounding box center [256, 215] width 199 height 31
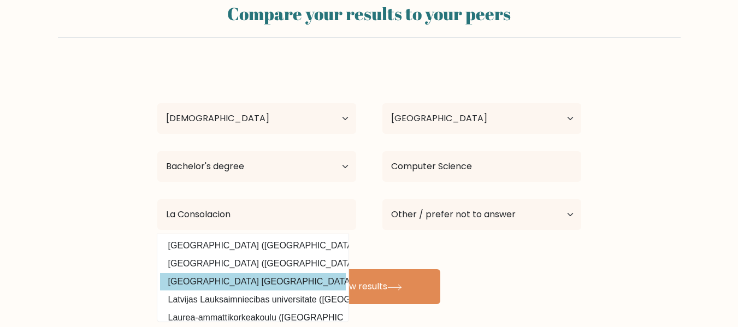
click at [268, 282] on div "Ma Theresa Ramos Age Under 18 years old 18-24 years old 25-34 years old 35-44 y…" at bounding box center [369, 184] width 437 height 241
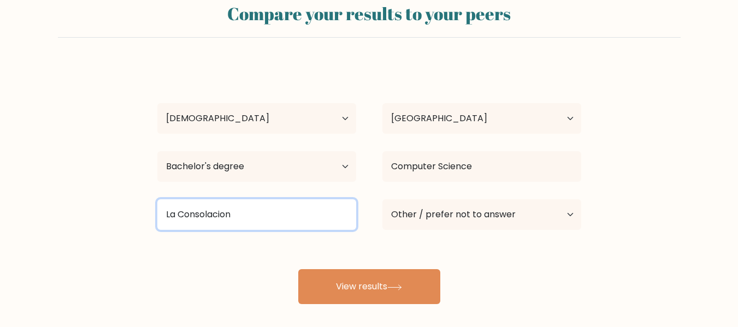
click at [261, 218] on input "La Consolacion" at bounding box center [256, 215] width 199 height 31
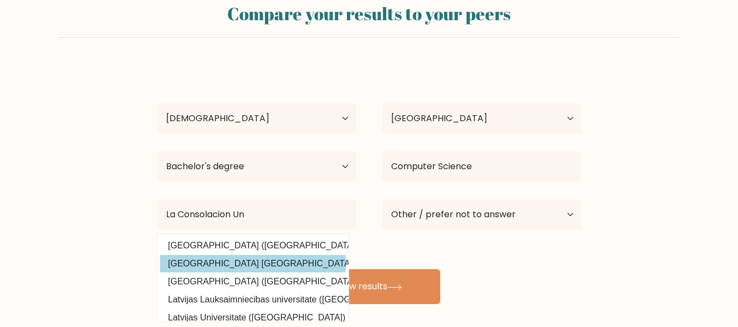
click at [285, 263] on div "Ma Theresa Ramos Age Under 18 years old 18-24 years old 25-34 years old 35-44 y…" at bounding box center [369, 184] width 437 height 241
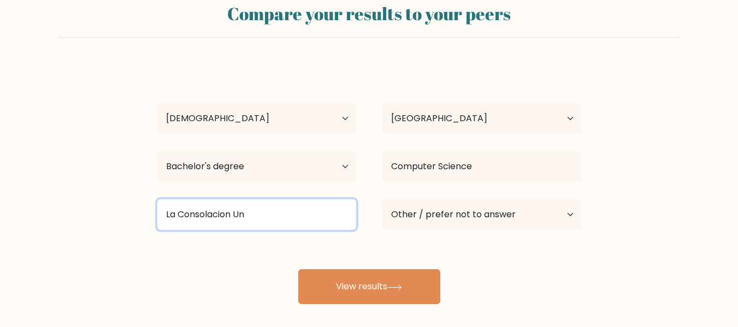
click at [262, 212] on input "La Consolacion Un" at bounding box center [256, 215] width 199 height 31
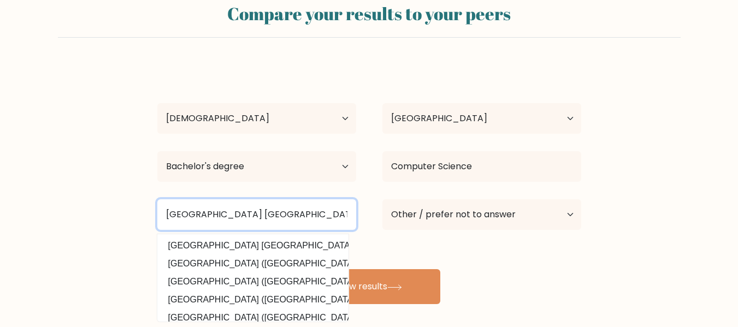
type input "La Consolacion University Philippines"
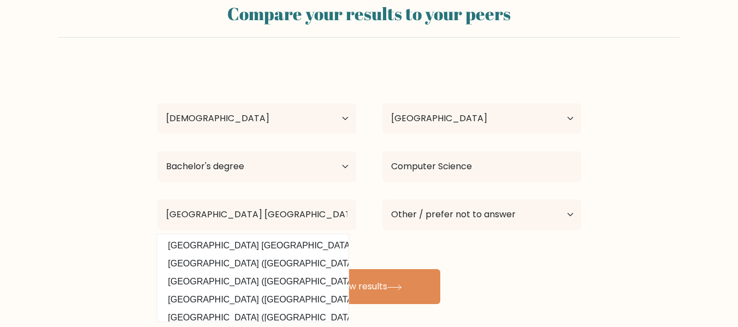
click at [612, 279] on form "Compare your results to your peers Ma Theresa Ramos Age Under 18 years old 18-2…" at bounding box center [369, 149] width 738 height 310
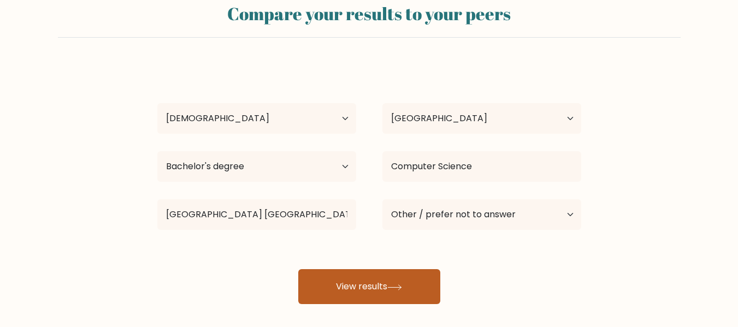
click at [348, 283] on button "View results" at bounding box center [369, 286] width 142 height 35
